Goal: Use online tool/utility: Use online tool/utility

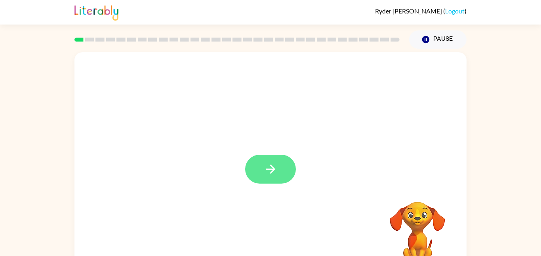
click at [275, 169] on icon "button" at bounding box center [271, 169] width 14 height 14
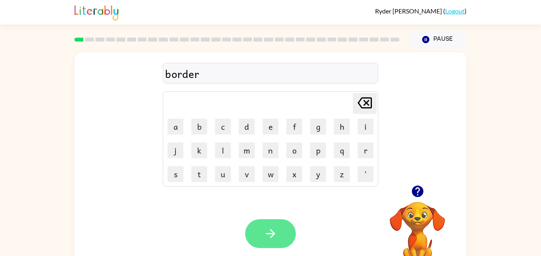
click at [252, 237] on button "button" at bounding box center [270, 234] width 51 height 29
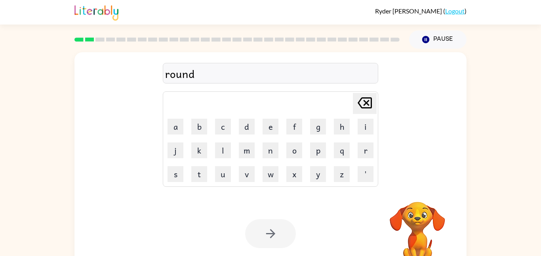
click at [280, 234] on div at bounding box center [270, 234] width 51 height 29
click at [274, 237] on div at bounding box center [270, 234] width 51 height 29
click at [268, 233] on icon "button" at bounding box center [271, 234] width 14 height 14
click at [269, 230] on div at bounding box center [270, 234] width 51 height 29
click at [263, 231] on div at bounding box center [270, 234] width 51 height 29
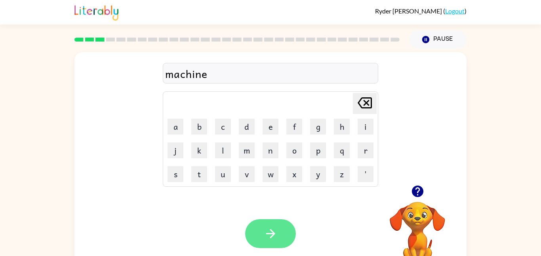
click at [267, 227] on icon "button" at bounding box center [271, 234] width 14 height 14
click at [273, 230] on icon "button" at bounding box center [271, 234] width 14 height 14
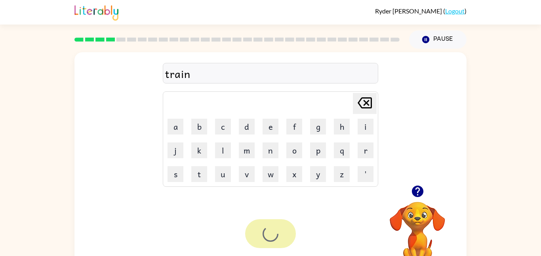
click at [283, 239] on div at bounding box center [270, 234] width 51 height 29
click at [282, 246] on div at bounding box center [270, 234] width 51 height 29
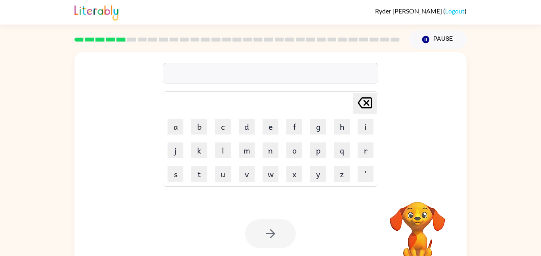
click at [426, 180] on div "[PERSON_NAME] last character input a b c d e f g h i j k l m n o p q r s t u v …" at bounding box center [270, 118] width 392 height 133
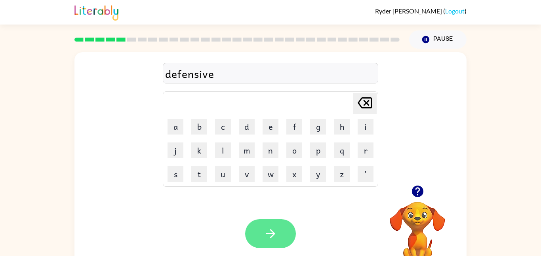
click at [258, 240] on button "button" at bounding box center [270, 234] width 51 height 29
click at [252, 228] on button "button" at bounding box center [270, 234] width 51 height 29
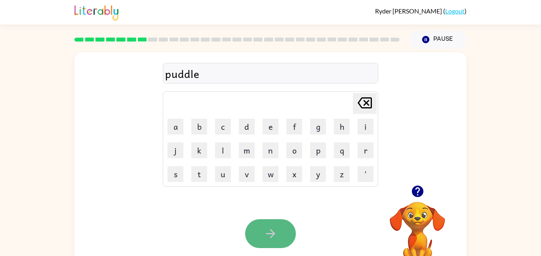
click at [271, 221] on button "button" at bounding box center [270, 234] width 51 height 29
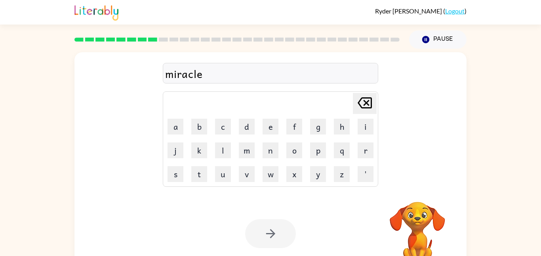
click at [269, 227] on div at bounding box center [270, 234] width 51 height 29
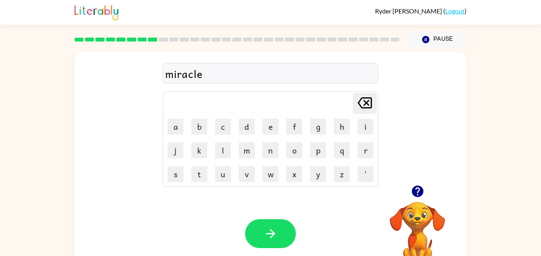
click at [269, 227] on div at bounding box center [270, 234] width 51 height 29
click at [269, 227] on icon "button" at bounding box center [271, 234] width 14 height 14
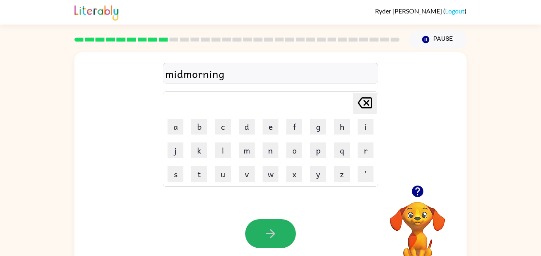
click at [269, 227] on icon "button" at bounding box center [271, 234] width 14 height 14
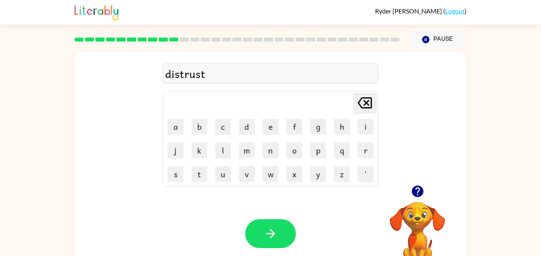
click at [247, 225] on div at bounding box center [270, 234] width 51 height 29
click at [269, 227] on icon "button" at bounding box center [271, 234] width 14 height 14
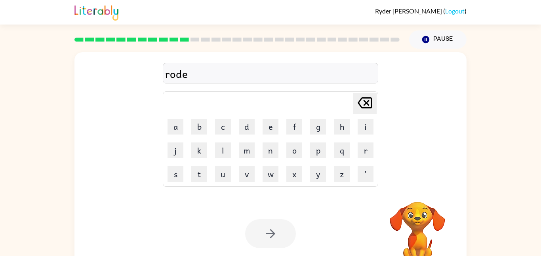
click at [283, 228] on div at bounding box center [270, 234] width 51 height 29
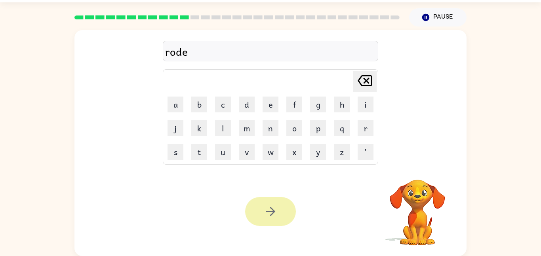
click at [258, 225] on button "button" at bounding box center [270, 211] width 51 height 29
click at [256, 215] on div at bounding box center [270, 211] width 51 height 29
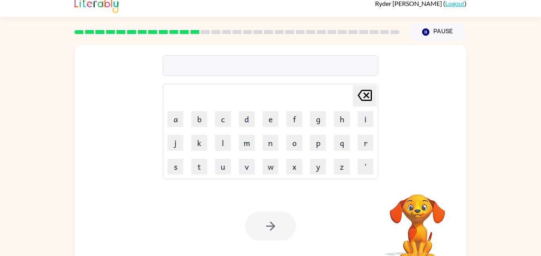
scroll to position [7, 0]
click at [269, 227] on div at bounding box center [270, 226] width 51 height 29
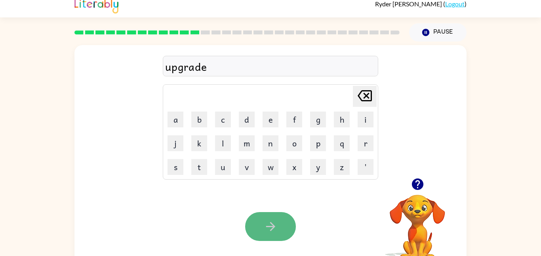
click at [268, 228] on icon "button" at bounding box center [271, 227] width 14 height 14
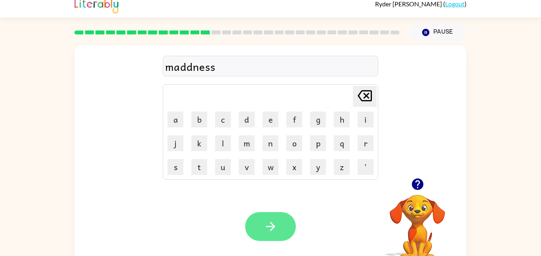
click at [273, 225] on icon "button" at bounding box center [270, 226] width 9 height 9
